Goal: Transaction & Acquisition: Book appointment/travel/reservation

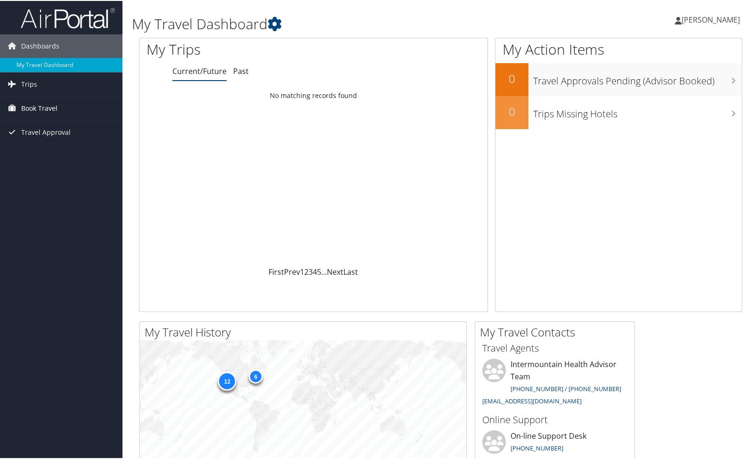
click at [47, 102] on span "Book Travel" at bounding box center [39, 108] width 36 height 24
click at [46, 152] on link "Book/Manage Online Trips" at bounding box center [61, 154] width 122 height 14
click at [54, 104] on span "Book Travel" at bounding box center [39, 108] width 36 height 24
click at [62, 153] on link "Book/Manage Online Trips" at bounding box center [61, 154] width 122 height 14
